Goal: Transaction & Acquisition: Purchase product/service

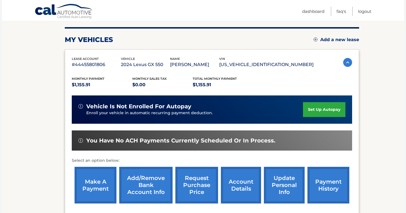
scroll to position [67, 0]
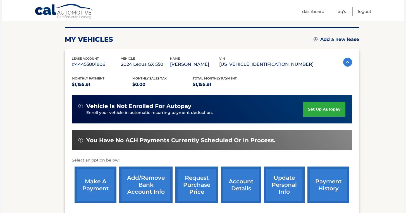
click at [97, 183] on link "make a payment" at bounding box center [96, 184] width 42 height 37
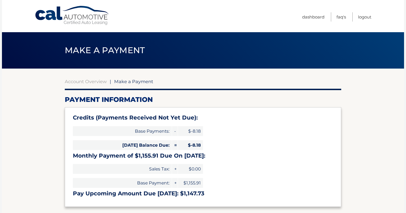
select select "ZWZkYjA2Y2UtMDhhYy00NjU0LWExZDMtM2Q5Njk4MDAyNjlm"
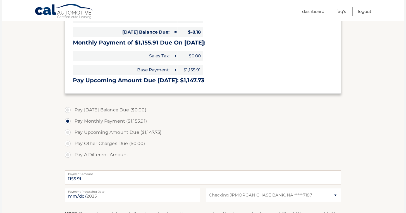
scroll to position [120, 0]
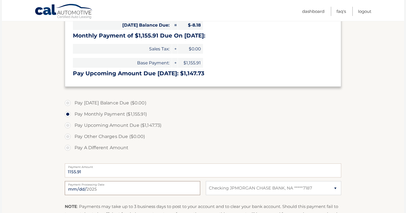
click at [101, 190] on input "2025-09-20" at bounding box center [132, 188] width 135 height 14
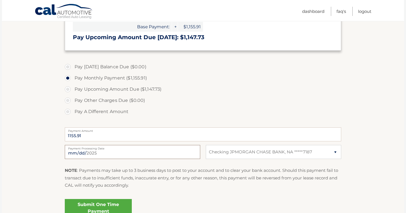
scroll to position [158, 0]
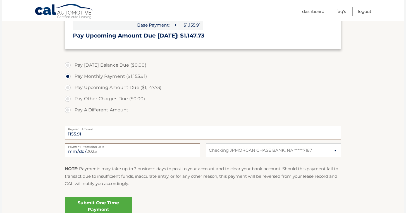
click at [97, 154] on input "2025-09-20" at bounding box center [132, 150] width 135 height 14
type input "2025-09-29"
click at [165, 166] on p "NOTE : Payments may take up to 3 business days to post to your account and to c…" at bounding box center [203, 176] width 277 height 22
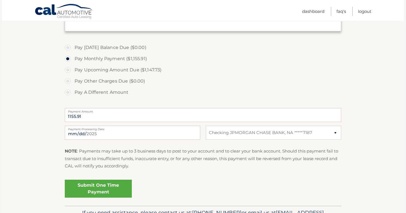
scroll to position [181, 0]
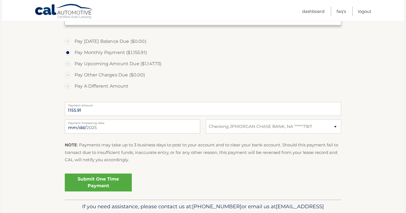
click at [109, 183] on link "Submit One Time Payment" at bounding box center [98, 182] width 67 height 18
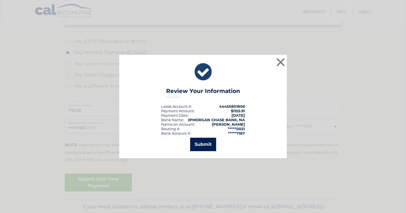
click at [204, 146] on button "Submit" at bounding box center [203, 143] width 26 height 13
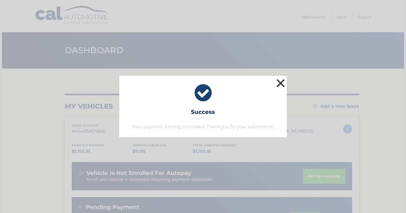
click at [279, 82] on button "×" at bounding box center [280, 82] width 11 height 11
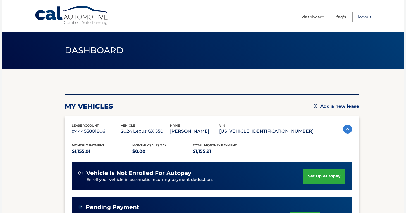
click at [367, 18] on link "Logout" at bounding box center [364, 16] width 13 height 9
